Goal: Find specific page/section: Locate a particular part of the current website

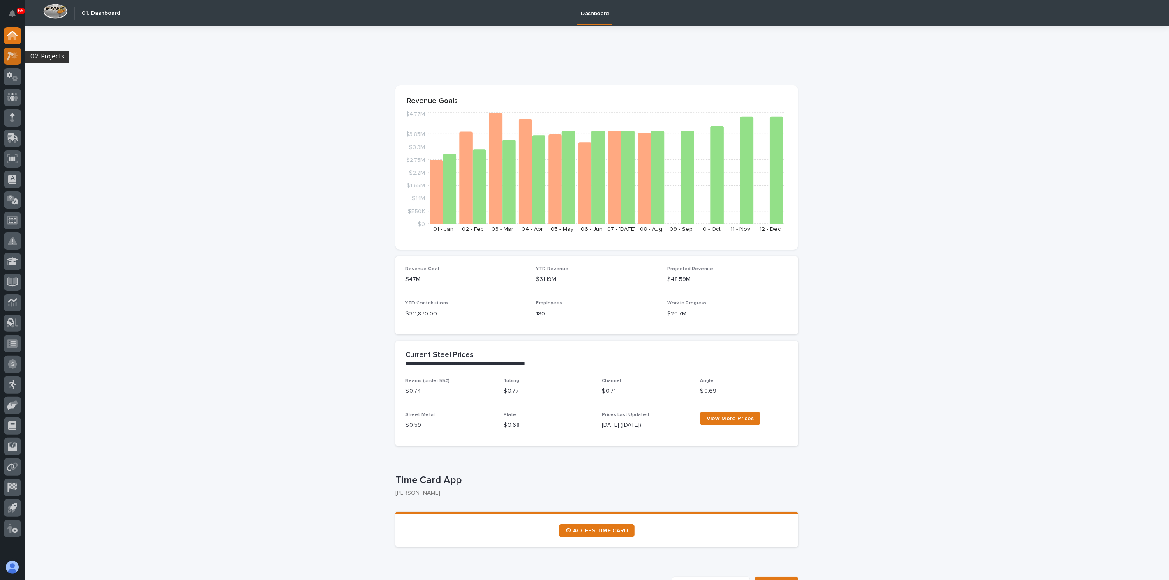
click at [12, 58] on icon at bounding box center [13, 55] width 12 height 9
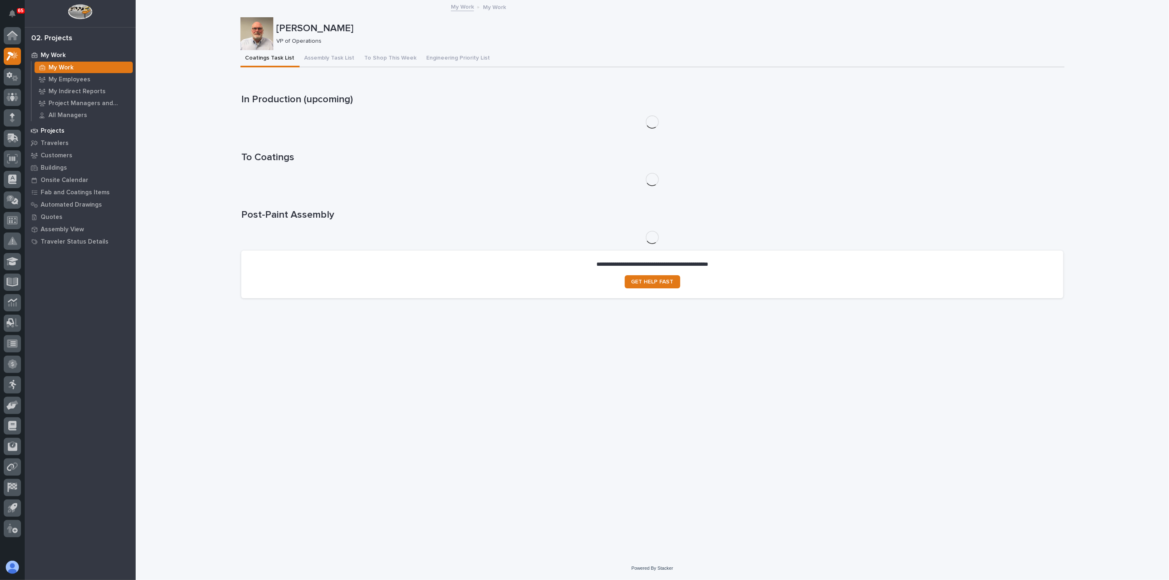
click at [53, 129] on p "Projects" at bounding box center [53, 130] width 24 height 7
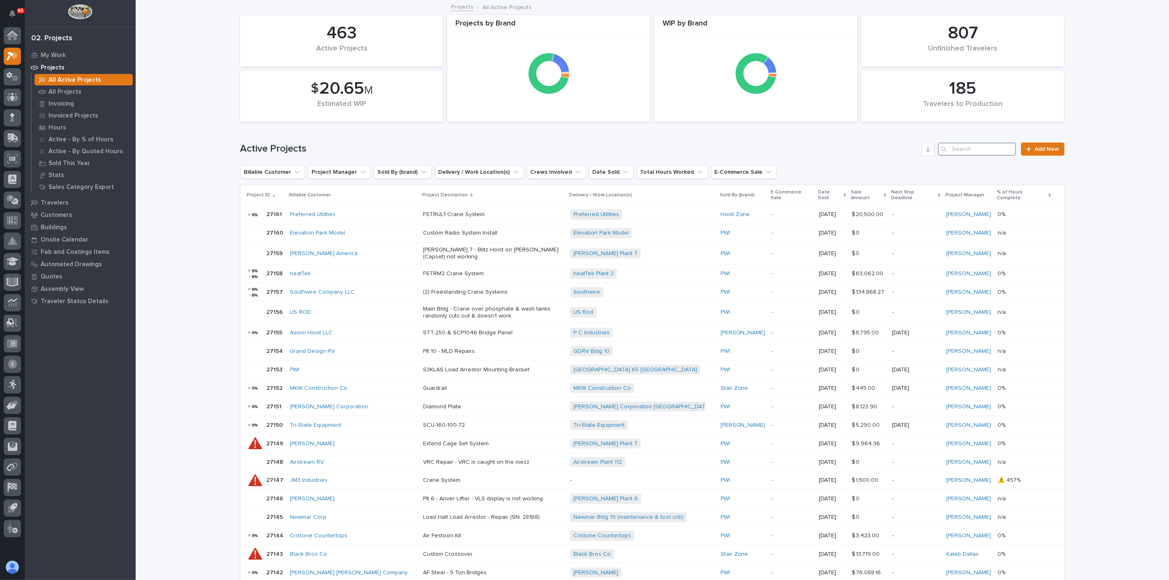
click at [958, 153] on input "Search" at bounding box center [977, 149] width 78 height 13
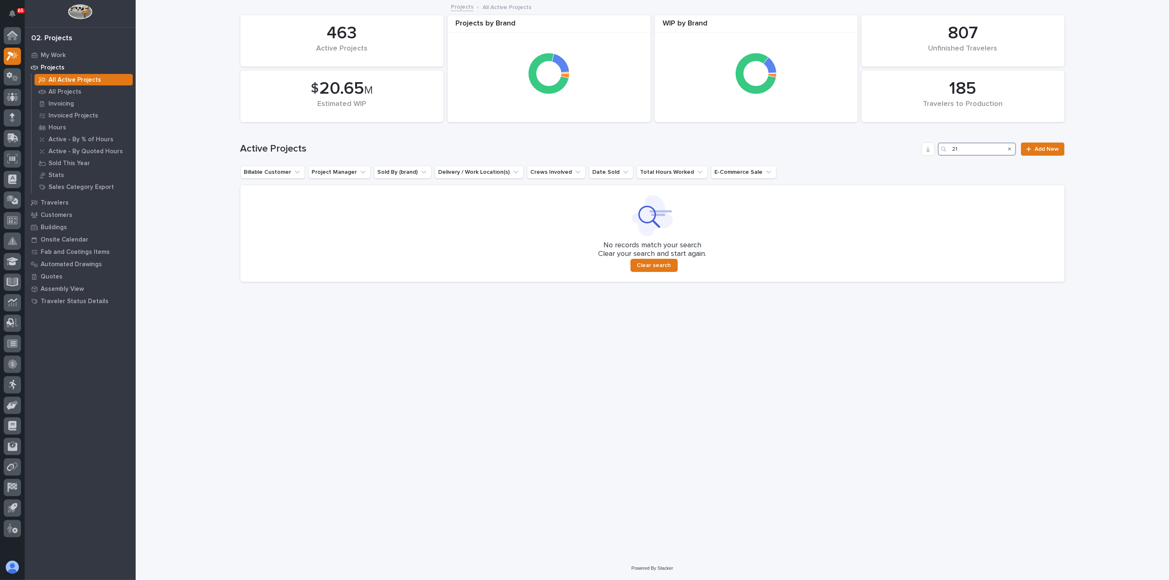
type input "2"
type input "sdi"
click at [65, 93] on p "All Projects" at bounding box center [64, 91] width 33 height 7
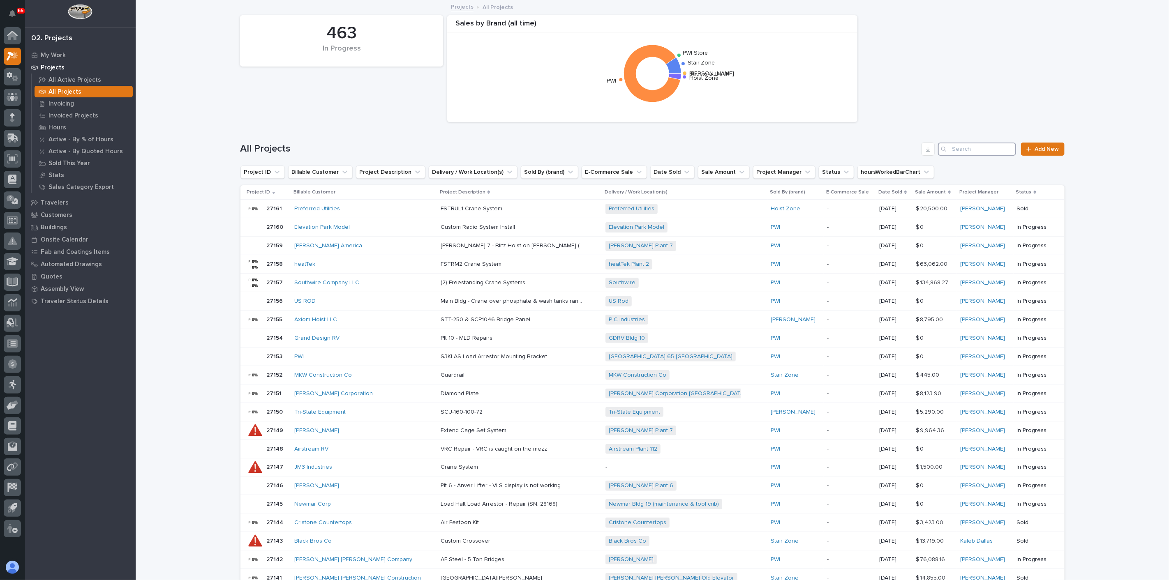
click at [983, 151] on input "Search" at bounding box center [977, 149] width 78 height 13
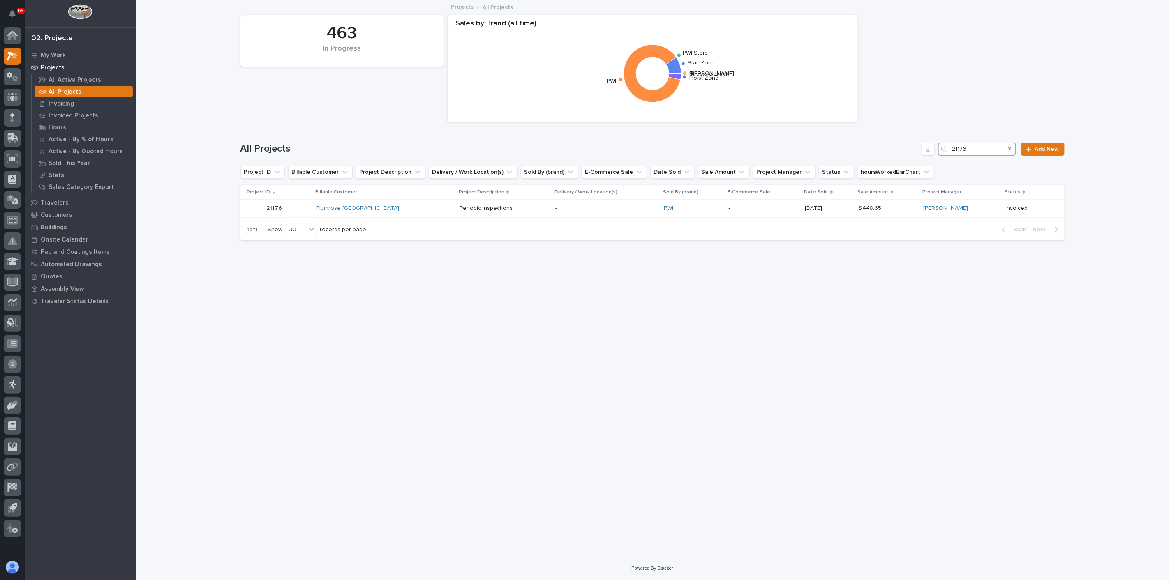
drag, startPoint x: 972, startPoint y: 146, endPoint x: 947, endPoint y: 152, distance: 25.3
click at [947, 152] on div "21176" at bounding box center [977, 149] width 78 height 13
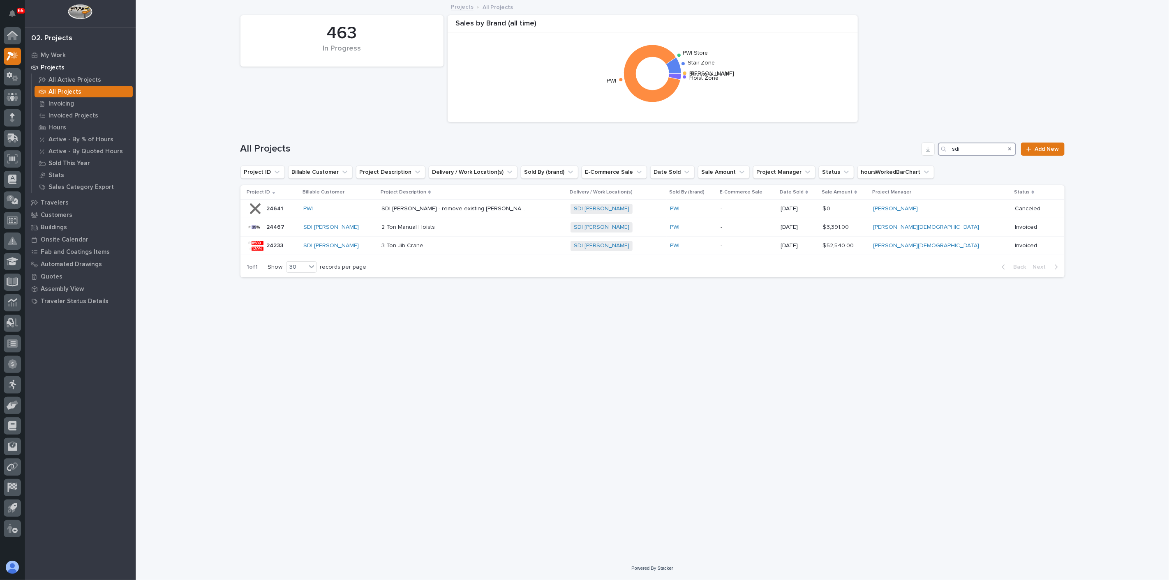
click at [969, 151] on input "sdi" at bounding box center [977, 149] width 78 height 13
type input "s"
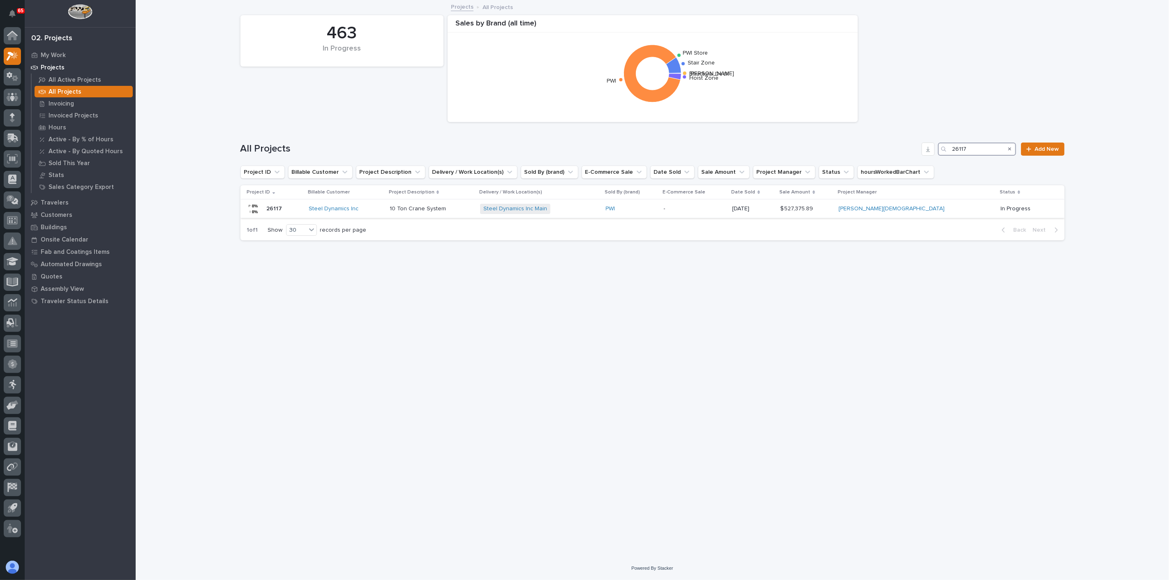
type input "26117"
click at [374, 207] on div "Steel Dynamics Inc" at bounding box center [346, 208] width 74 height 7
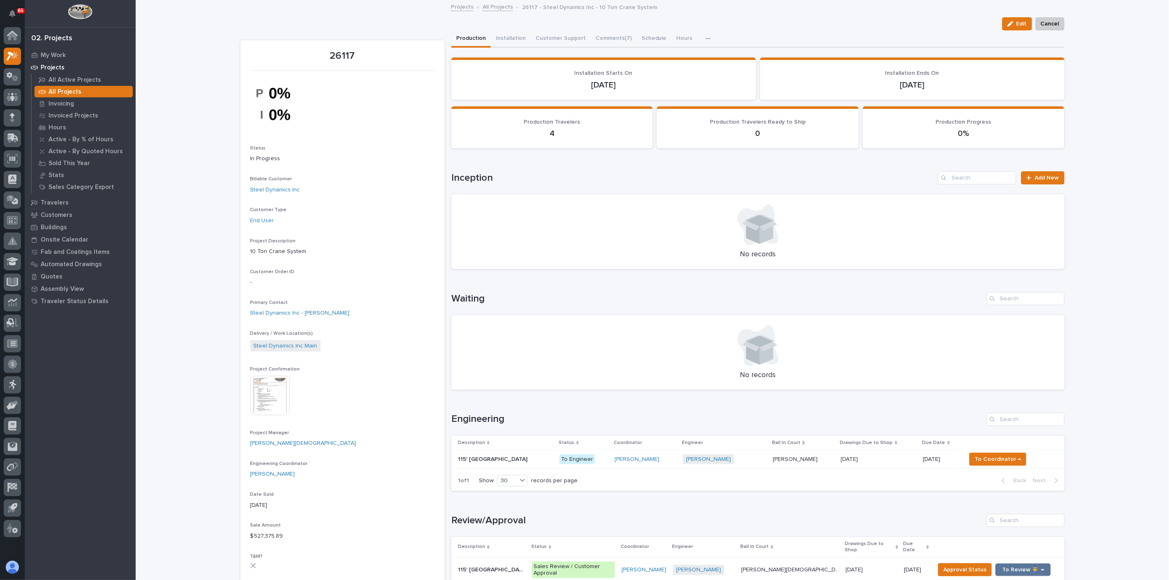
click at [505, 459] on p "115' [GEOGRAPHIC_DATA]" at bounding box center [493, 459] width 71 height 9
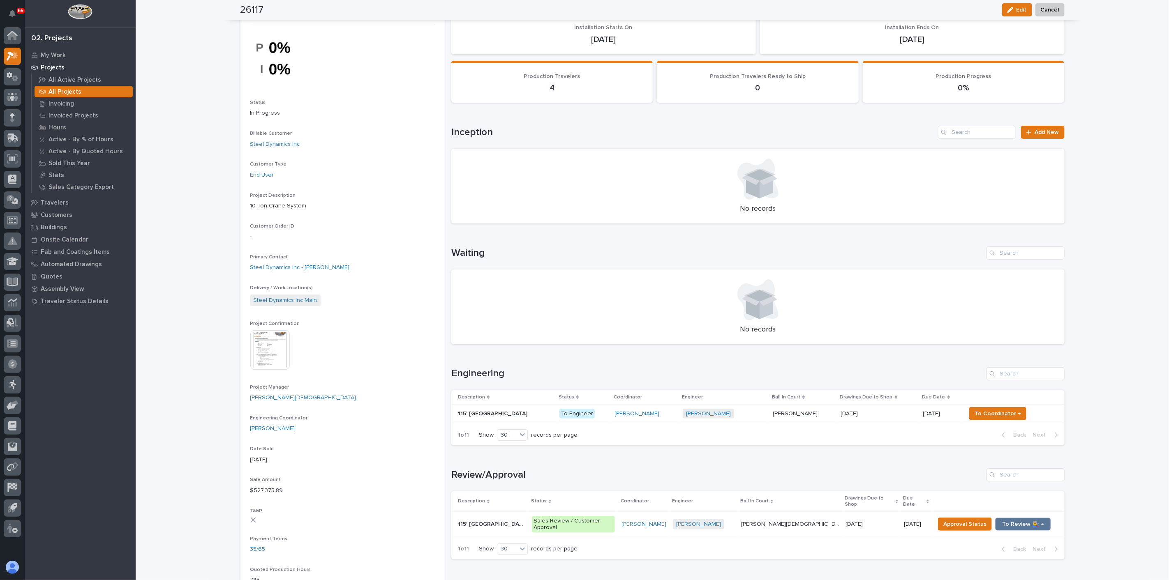
click at [517, 521] on p at bounding box center [491, 524] width 67 height 7
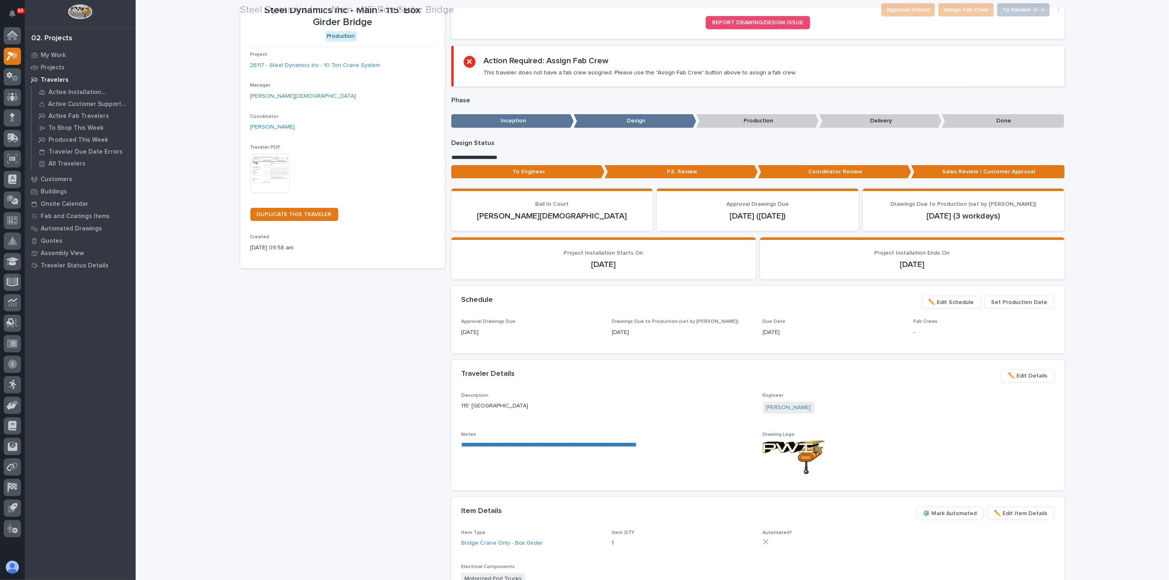
scroll to position [91, 0]
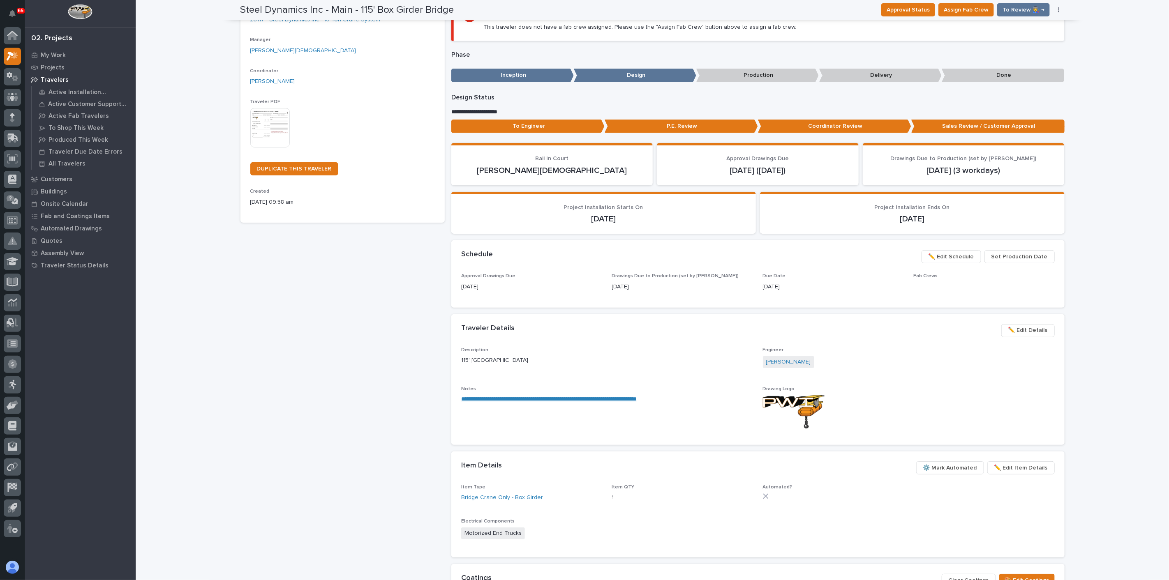
click at [516, 401] on link "**********" at bounding box center [548, 399] width 175 height 6
click at [532, 399] on link "**********" at bounding box center [548, 399] width 175 height 6
